Goal: Navigation & Orientation: Find specific page/section

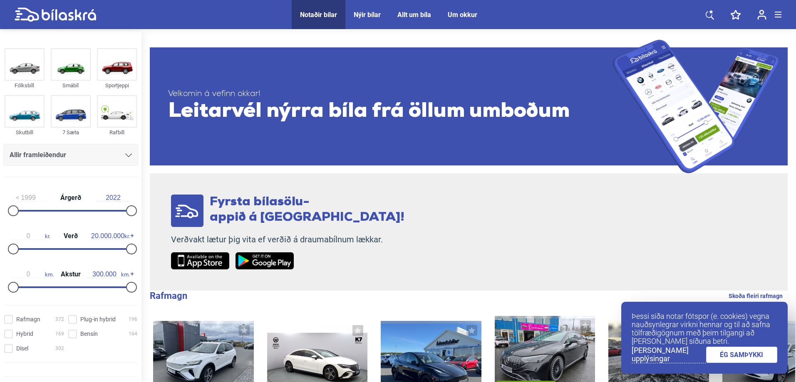
click at [710, 15] on icon at bounding box center [710, 15] width 8 height 10
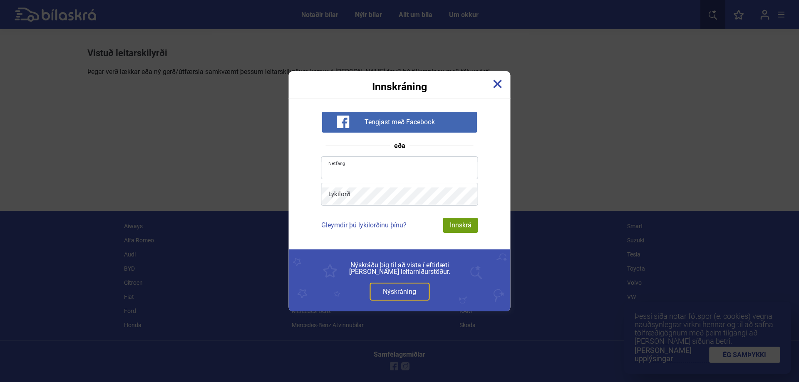
click at [420, 177] on input "email" at bounding box center [400, 169] width 156 height 17
click at [497, 85] on img at bounding box center [497, 83] width 9 height 9
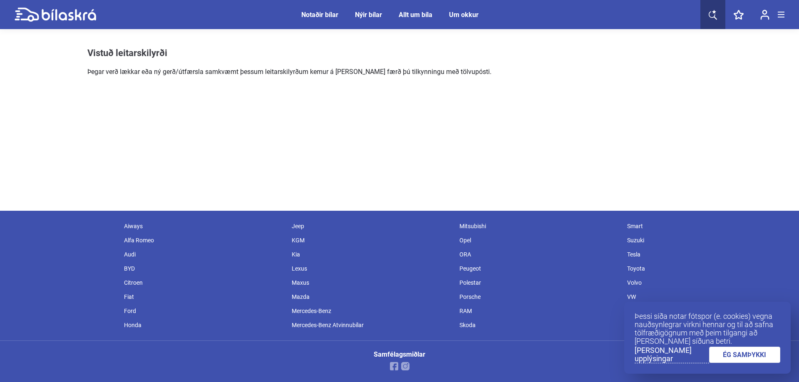
click at [712, 13] on icon at bounding box center [713, 15] width 8 height 10
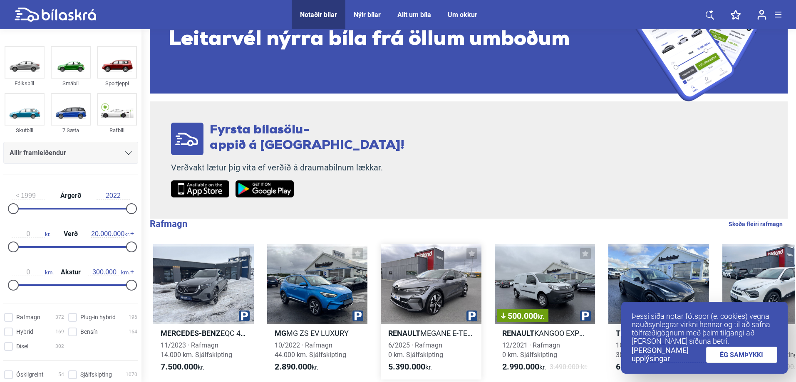
scroll to position [250, 0]
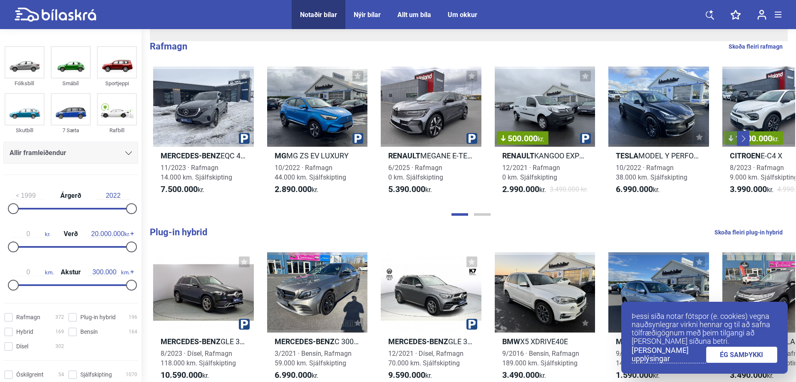
click at [710, 15] on icon at bounding box center [710, 15] width 8 height 10
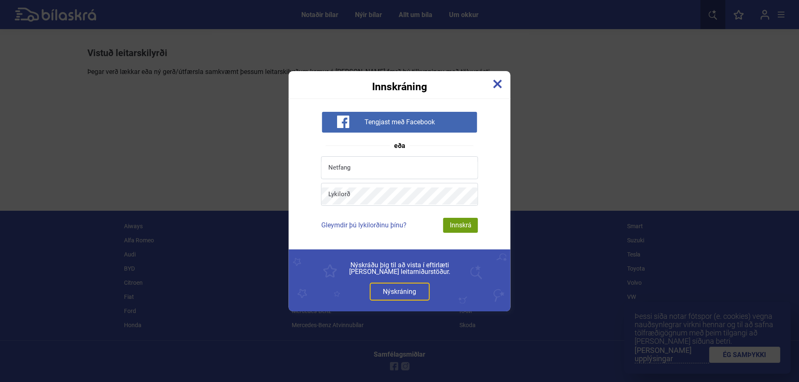
click at [495, 84] on img at bounding box center [497, 83] width 9 height 9
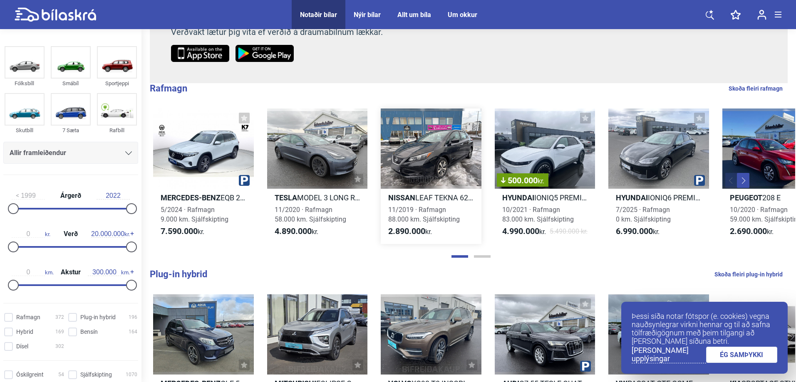
scroll to position [250, 0]
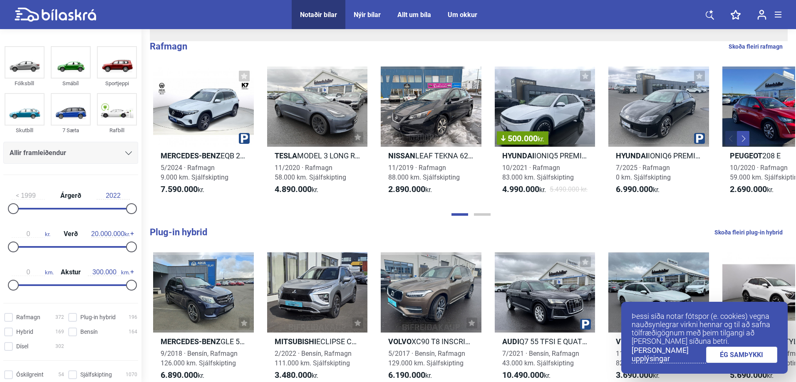
click at [720, 351] on link "ÉG SAMÞYKKI" at bounding box center [742, 355] width 72 height 16
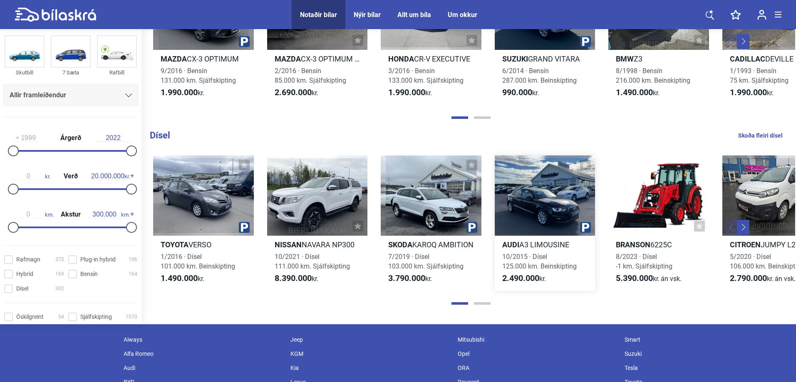
scroll to position [957, 0]
